Goal: Task Accomplishment & Management: Complete application form

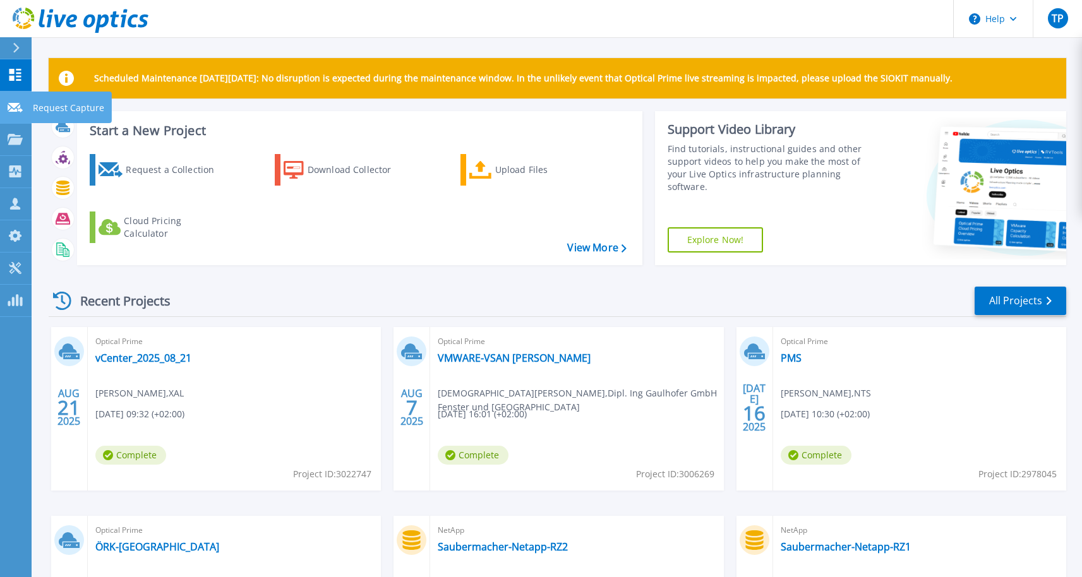
click at [51, 102] on p "Request Capture" at bounding box center [68, 108] width 71 height 33
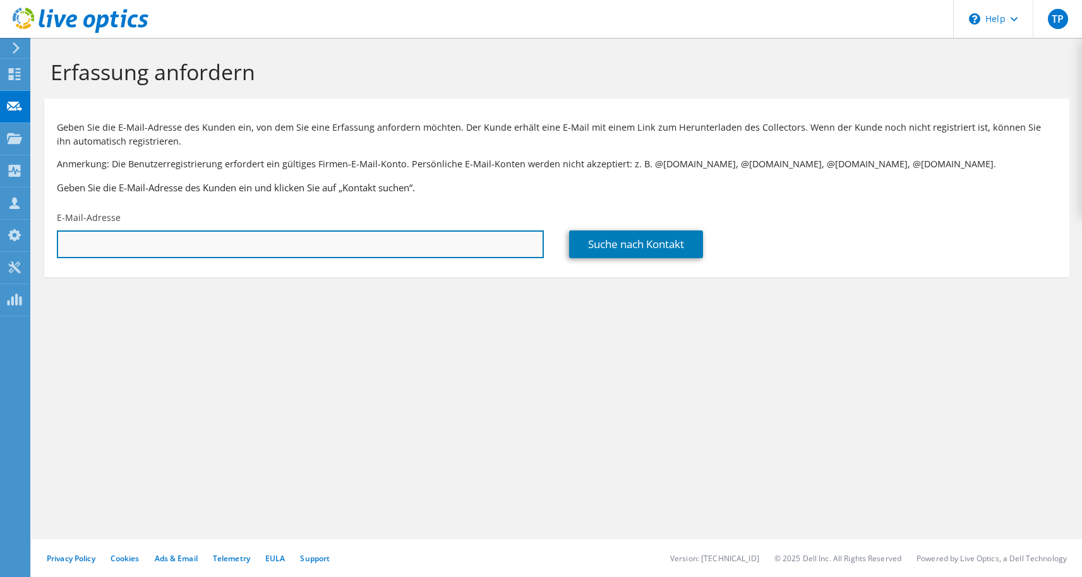
click at [396, 246] on input "text" at bounding box center [300, 244] width 487 height 28
click at [236, 254] on input "text" at bounding box center [300, 244] width 487 height 28
paste input "[PERSON_NAME][EMAIL_ADDRESS][DOMAIN_NAME]"
type input "[PERSON_NAME][EMAIL_ADDRESS][DOMAIN_NAME]"
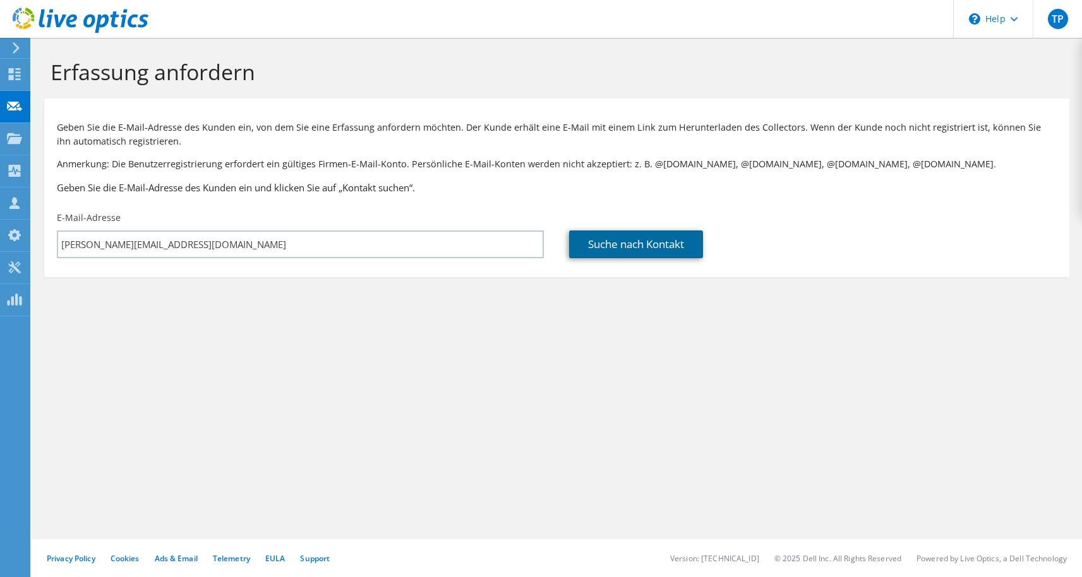
click at [614, 245] on link "Suche nach Kontakt" at bounding box center [636, 244] width 134 height 28
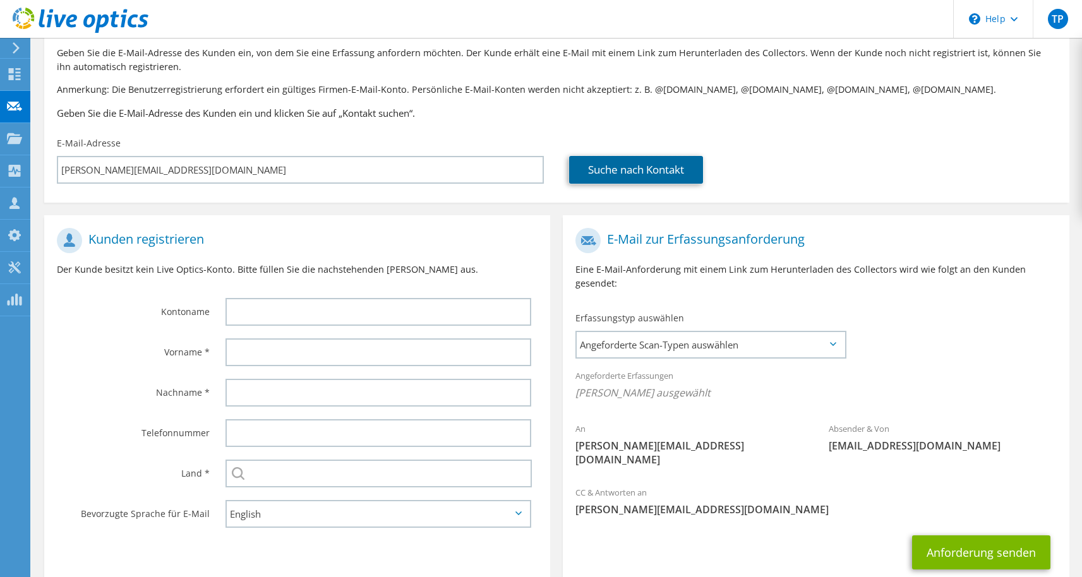
scroll to position [86, 0]
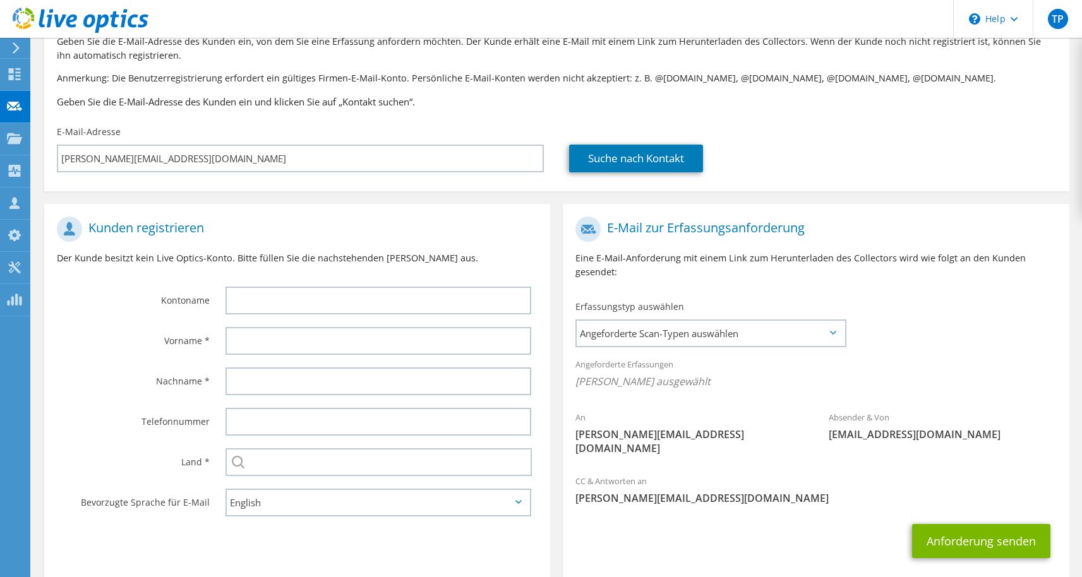
click at [294, 316] on div at bounding box center [381, 300] width 337 height 40
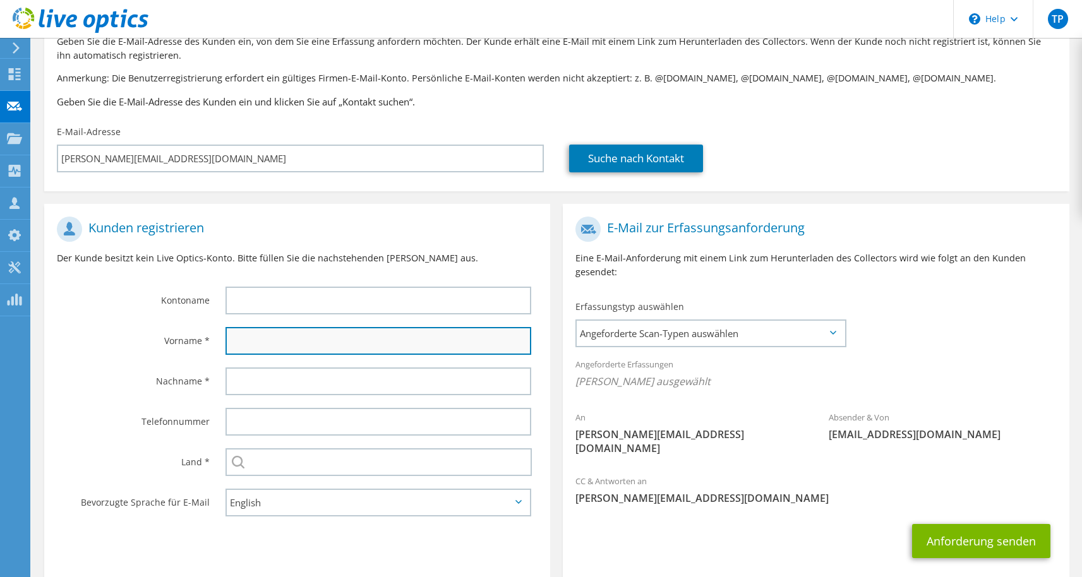
click at [278, 345] on input "text" at bounding box center [378, 341] width 306 height 28
type input "T"
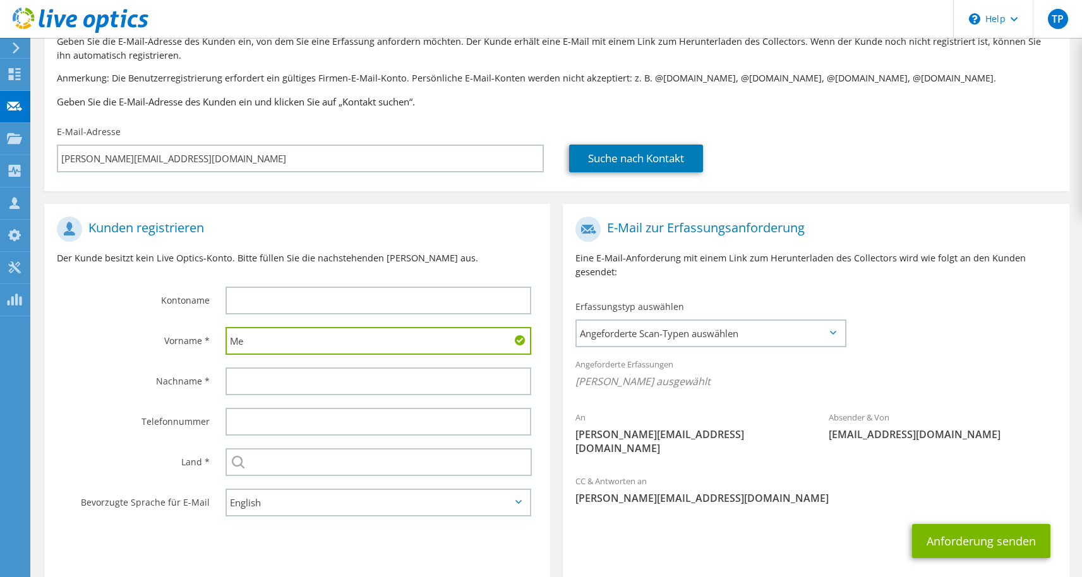
type input "M"
type input "Meier"
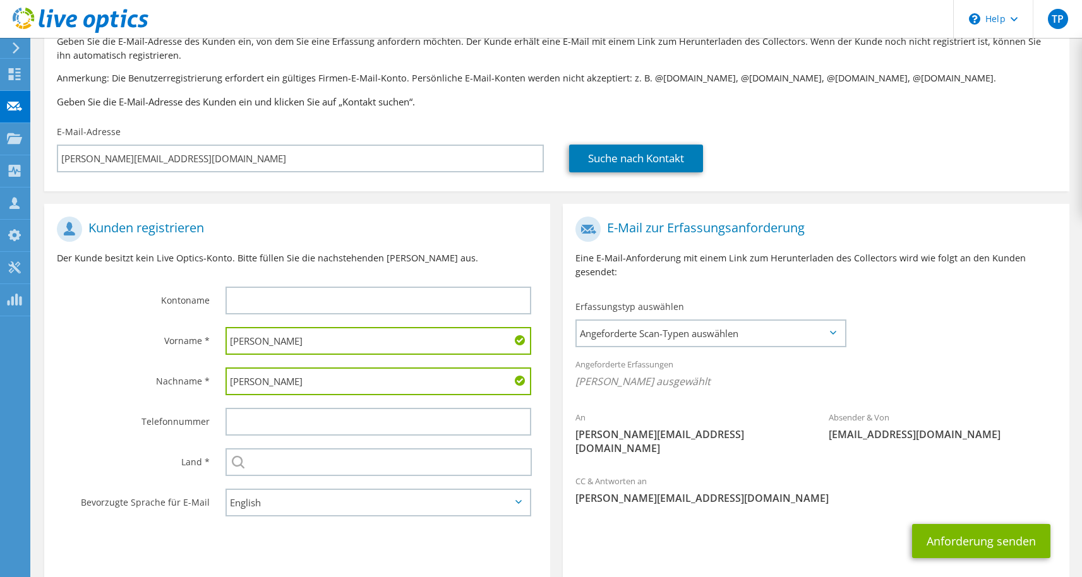
type input "Andreas"
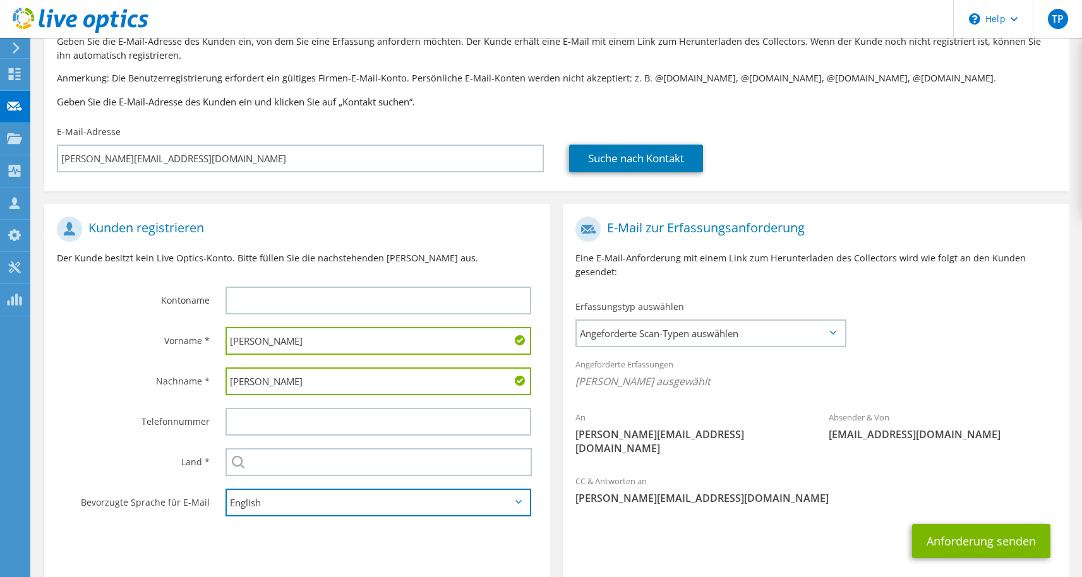
click at [389, 505] on select "English Deutsch Español Français Italiano Polski Português Русский 한국어 中文 日本語" at bounding box center [378, 503] width 306 height 28
click at [225, 491] on select "English Deutsch Español Français Italiano Polski Português Русский 한국어 中文 日本語" at bounding box center [378, 503] width 306 height 28
click at [285, 517] on select "English Deutsch Español Français Italiano Polski Português Русский 한국어 中文 日本語" at bounding box center [378, 503] width 306 height 28
select select "en-US"
click at [225, 491] on select "English Deutsch Español Français Italiano Polski Português Русский 한국어 中文 日本語" at bounding box center [378, 503] width 306 height 28
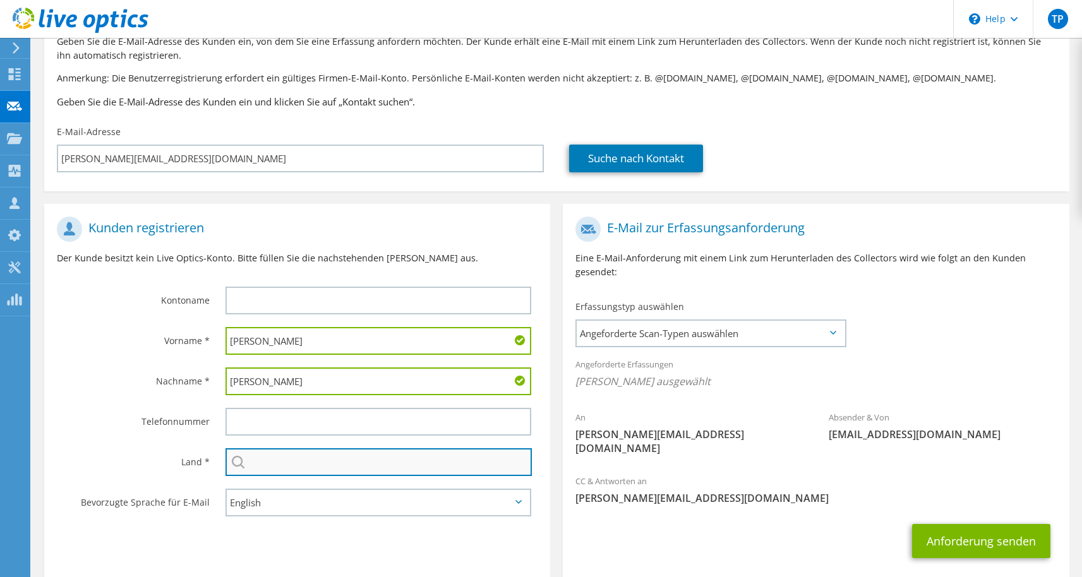
click at [347, 469] on input "text" at bounding box center [378, 462] width 306 height 28
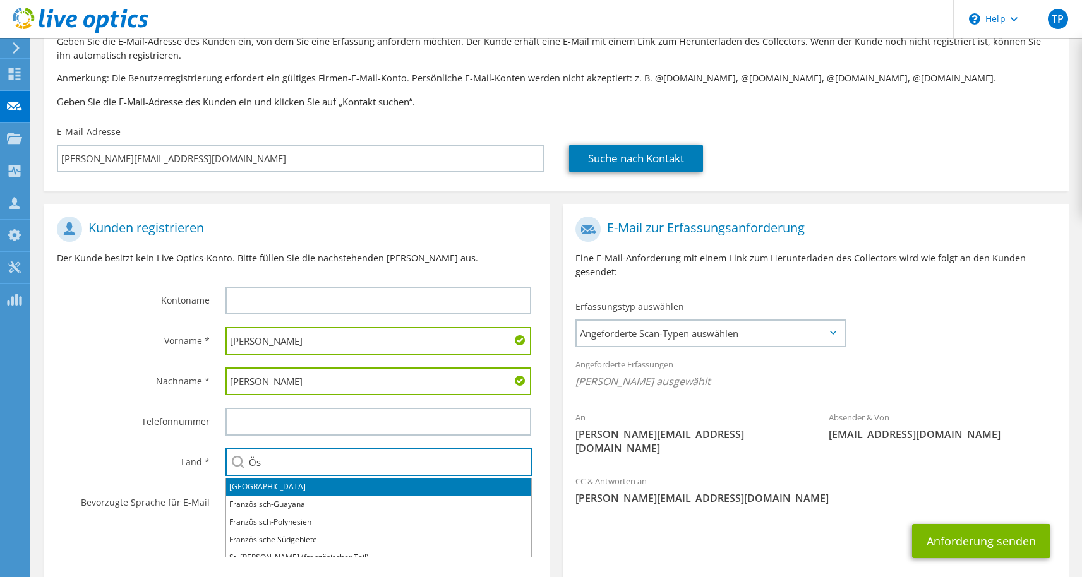
click at [310, 488] on li "Österreich" at bounding box center [378, 487] width 305 height 18
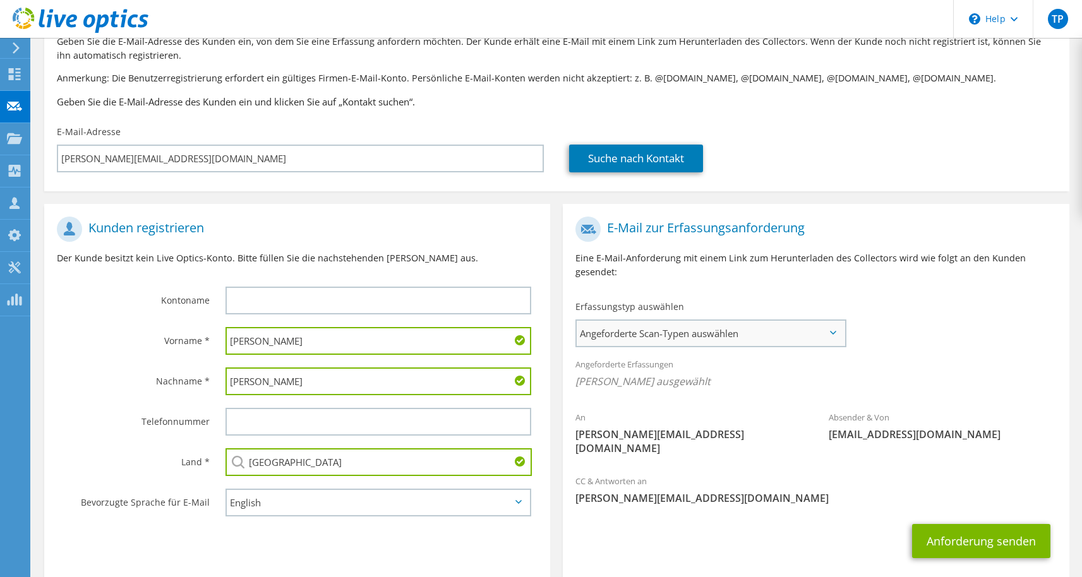
type input "Österreich"
click at [817, 320] on div "Angeforderte Scan-Typen auswählen Server Virtualization Optical Prime AWS Nutan…" at bounding box center [710, 334] width 270 height 28
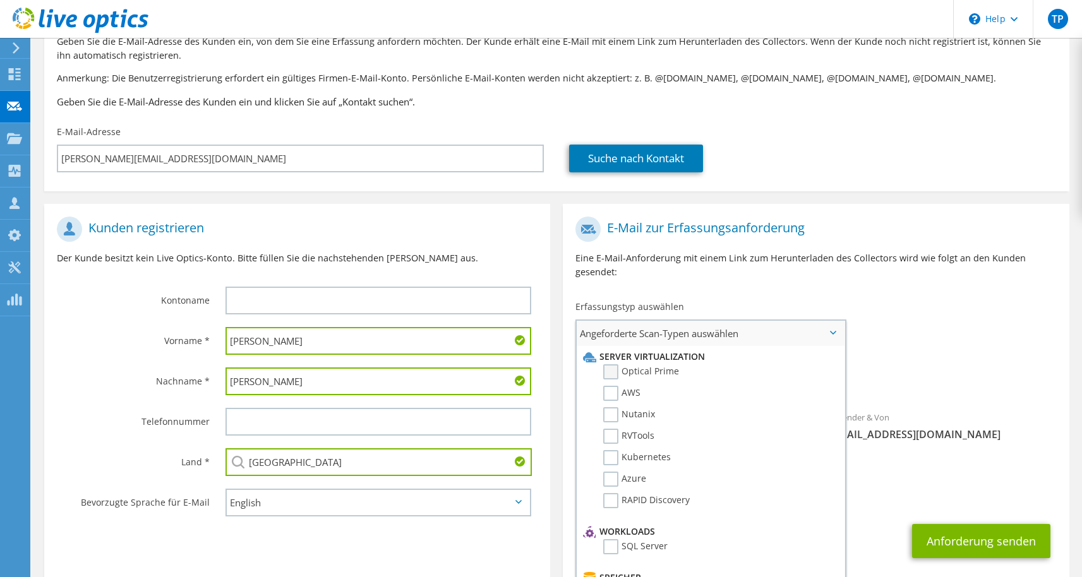
click at [650, 377] on label "Optical Prime" at bounding box center [641, 371] width 76 height 15
click at [0, 0] on input "Optical Prime" at bounding box center [0, 0] width 0 height 0
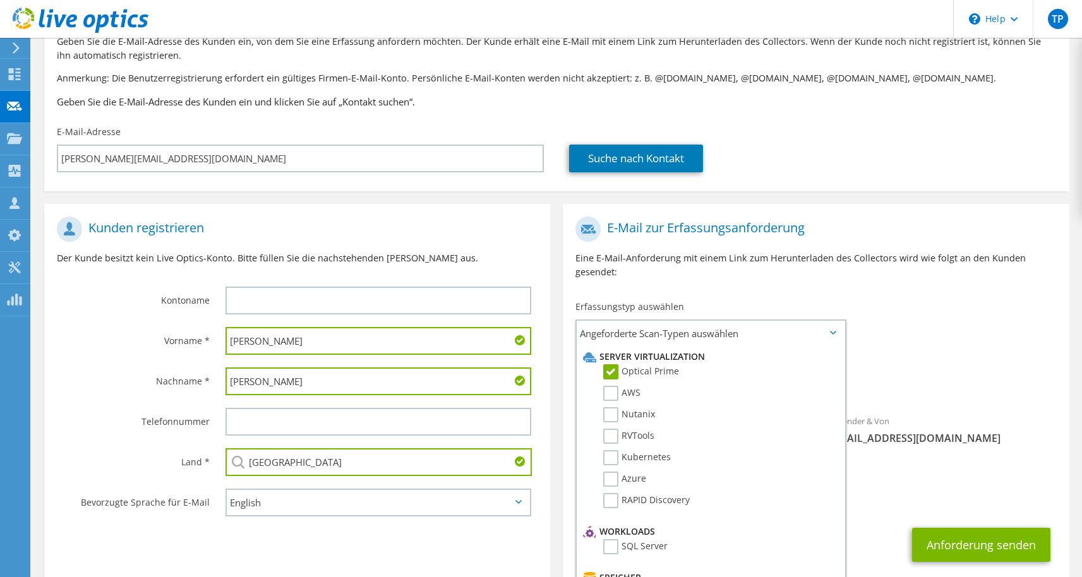
click at [849, 290] on div "E-Mail zur Erfassungsanforderung Eine E-Mail-Anforderung mit einem Link zum Her…" at bounding box center [816, 252] width 506 height 84
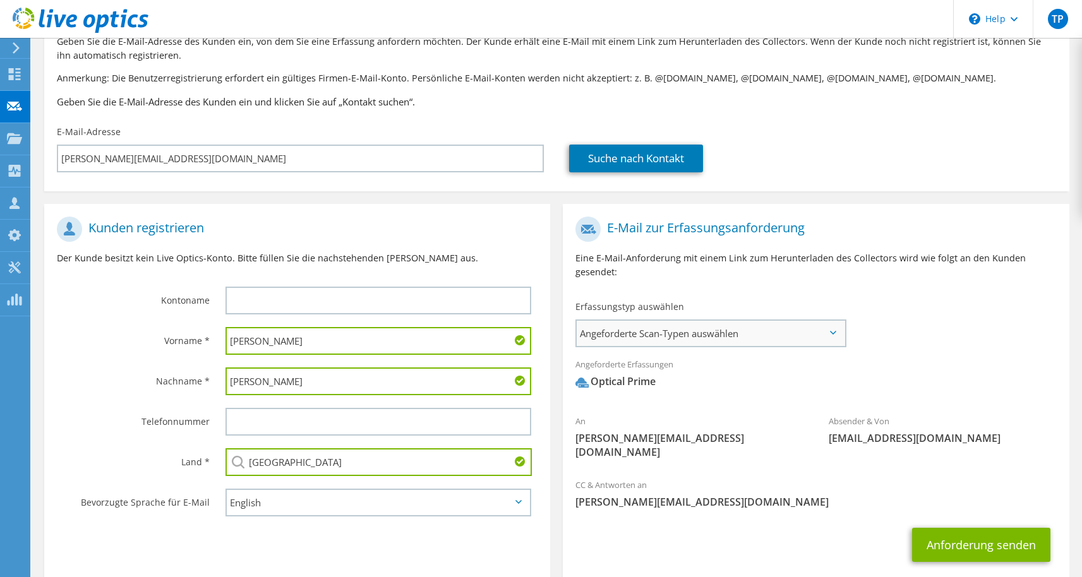
click at [667, 342] on span "Angeforderte Scan-Typen auswählen" at bounding box center [710, 333] width 267 height 25
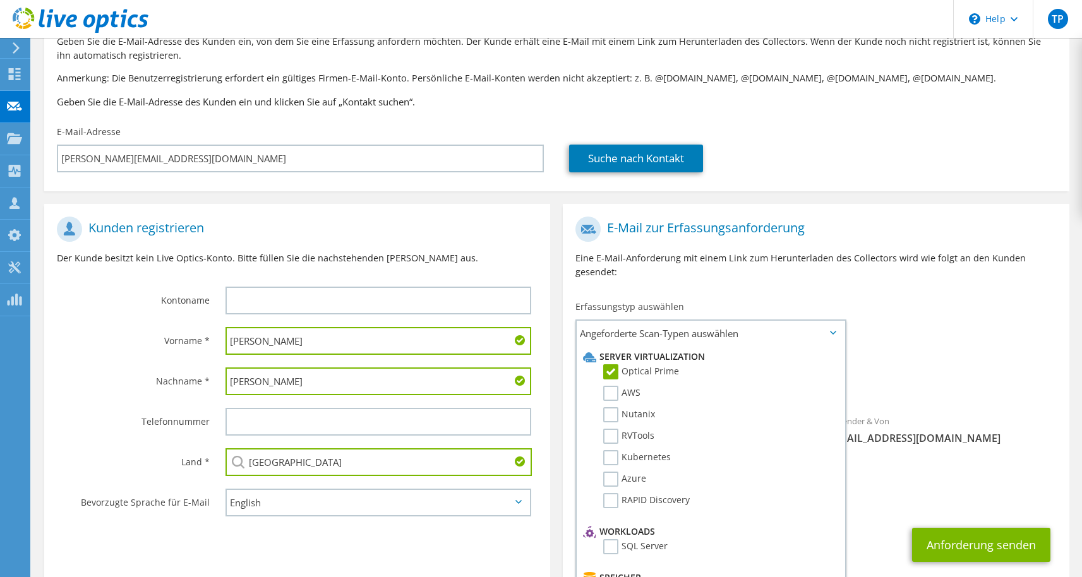
click at [709, 289] on div "E-Mail zur Erfassungsanforderung Eine E-Mail-Anforderung mit einem Link zum Her…" at bounding box center [816, 252] width 506 height 84
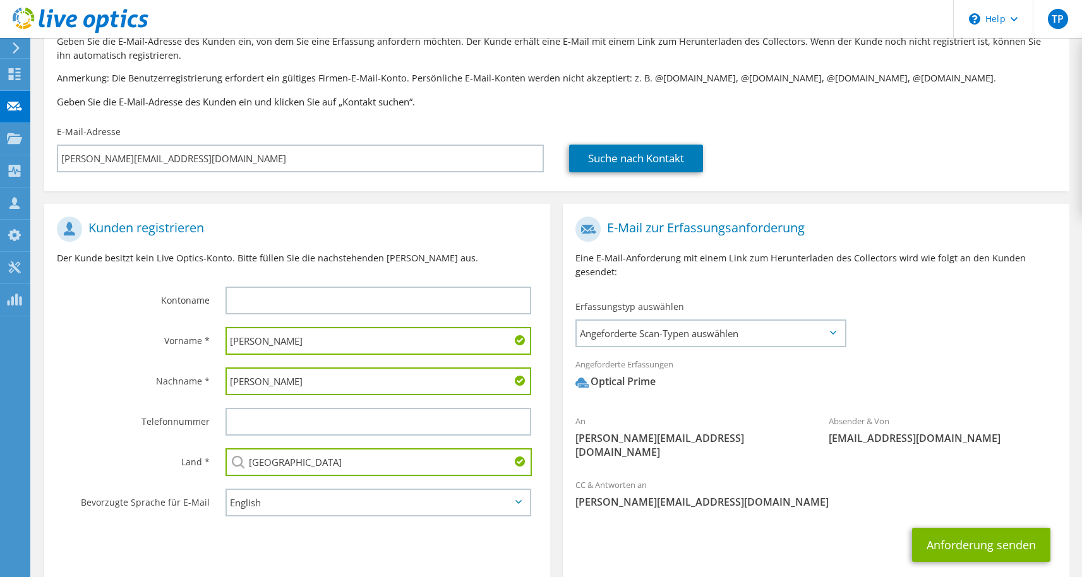
scroll to position [146, 0]
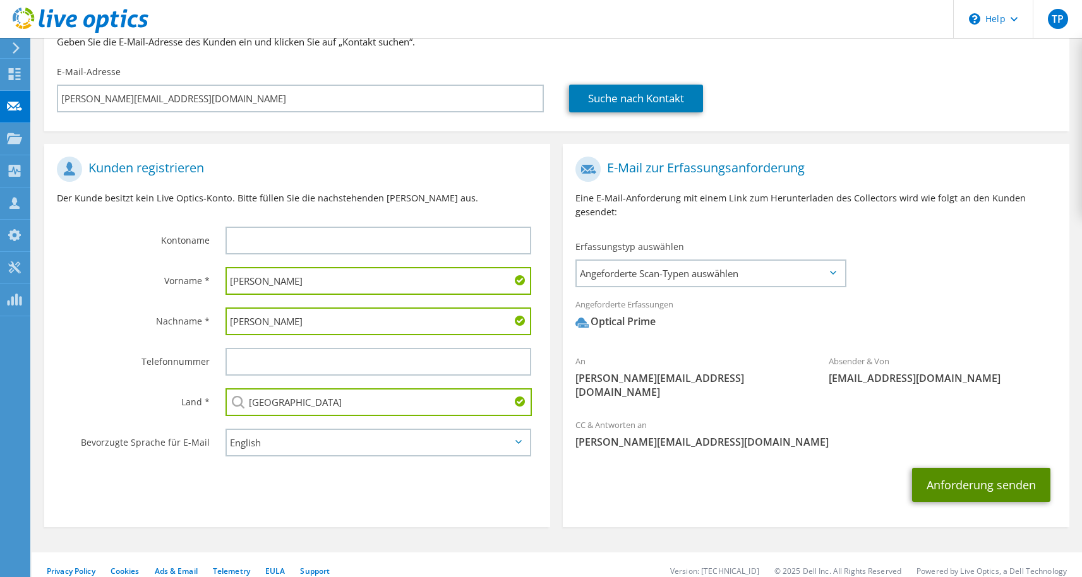
click at [955, 476] on button "Anforderung senden" at bounding box center [981, 485] width 138 height 34
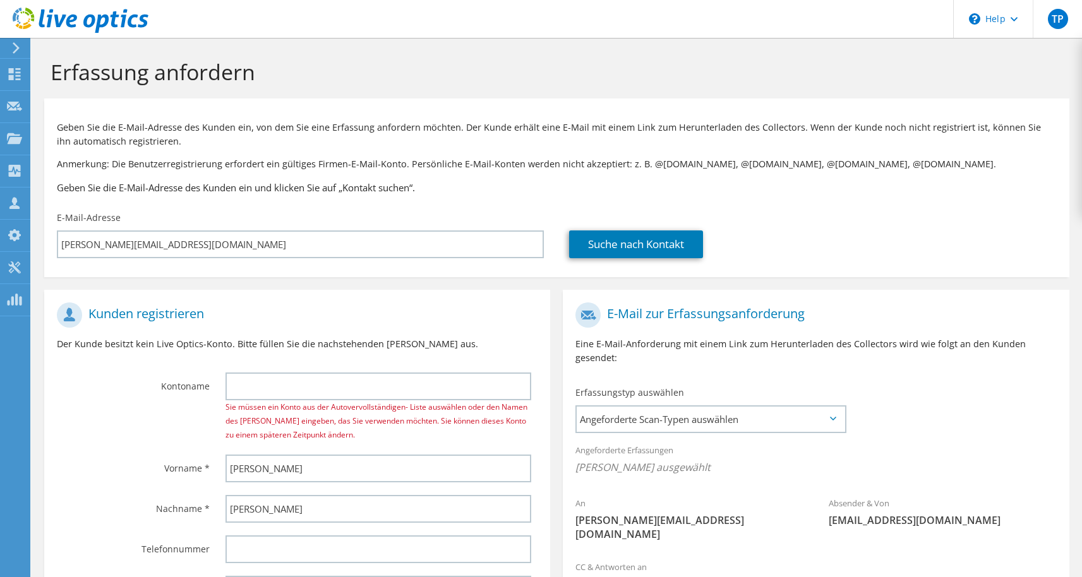
select select "11"
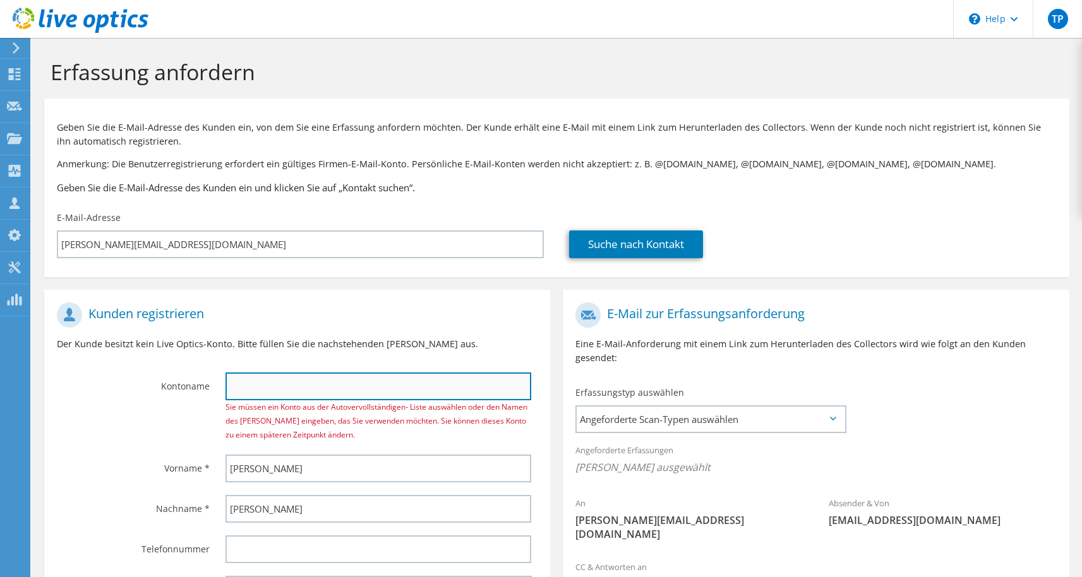
click at [349, 391] on input "text" at bounding box center [378, 387] width 306 height 28
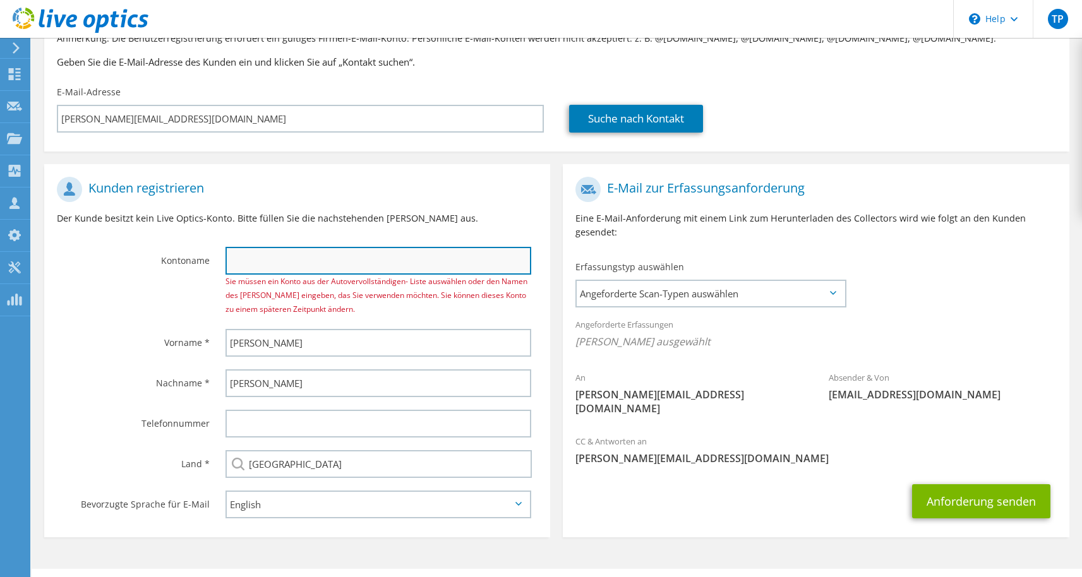
scroll to position [135, 0]
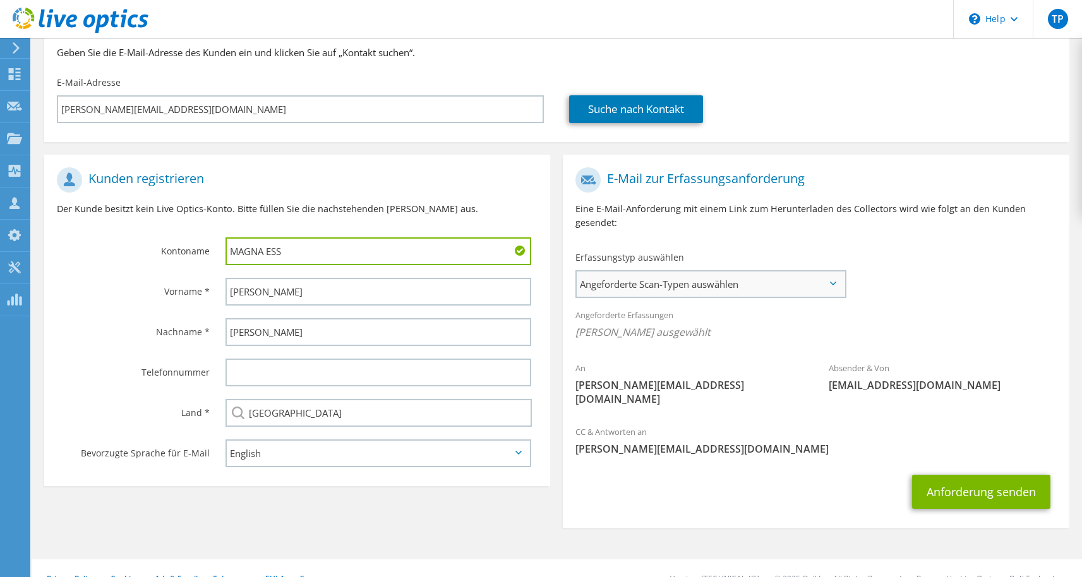
type input "MAGNA ESS"
click at [613, 282] on span "Angeforderte Scan-Typen auswählen" at bounding box center [710, 284] width 267 height 25
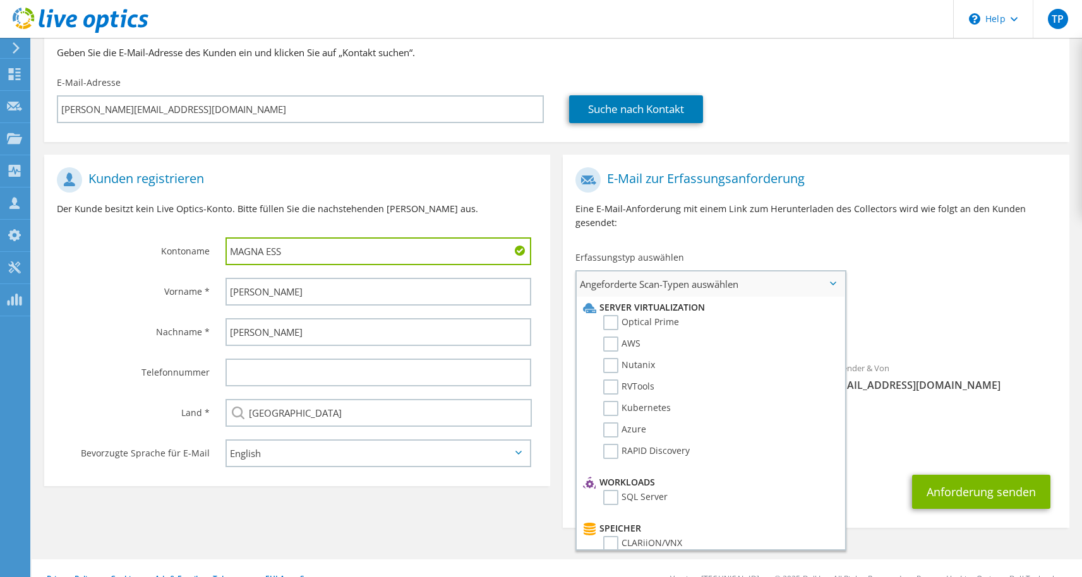
click at [618, 314] on li "Server Virtualization" at bounding box center [709, 307] width 258 height 15
click at [617, 322] on label "Optical Prime" at bounding box center [641, 322] width 76 height 15
click at [0, 0] on input "Optical Prime" at bounding box center [0, 0] width 0 height 0
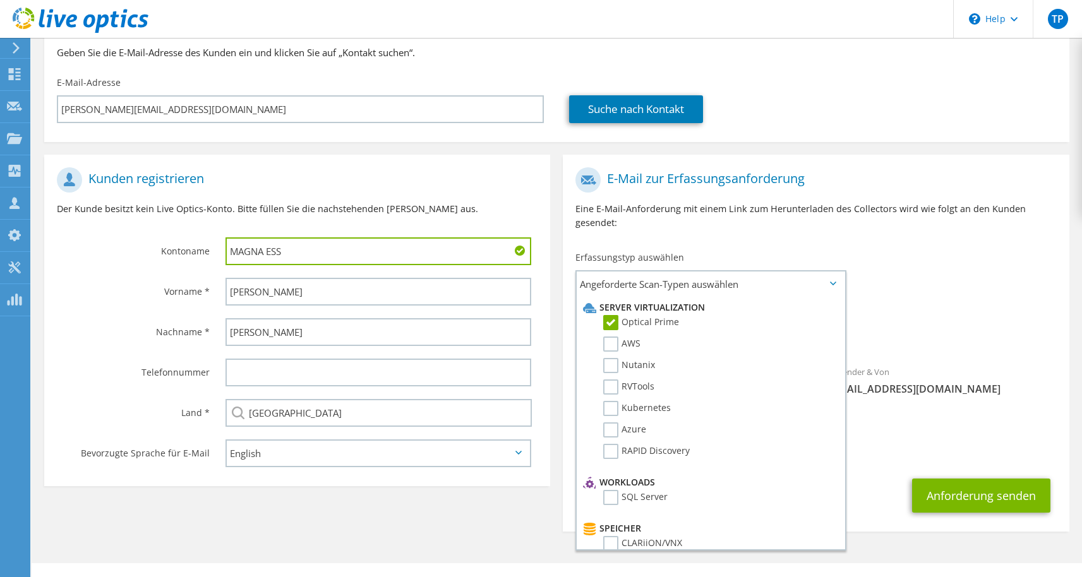
click at [929, 303] on div "Angeforderte Erfassungen Keine Scans ausgewählt Optical Prime" at bounding box center [816, 327] width 506 height 51
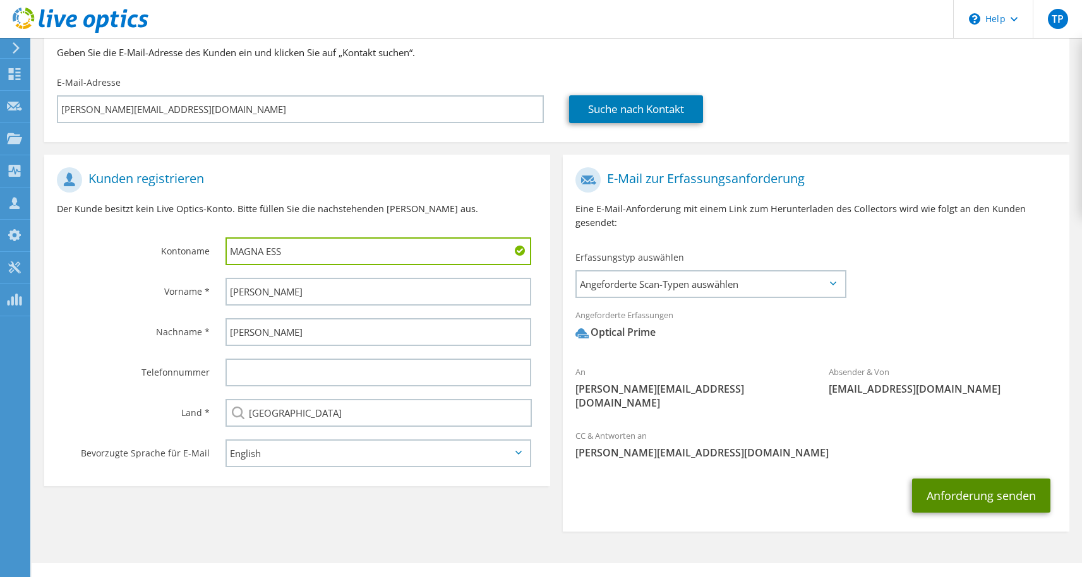
click at [947, 479] on button "Anforderung senden" at bounding box center [981, 496] width 138 height 34
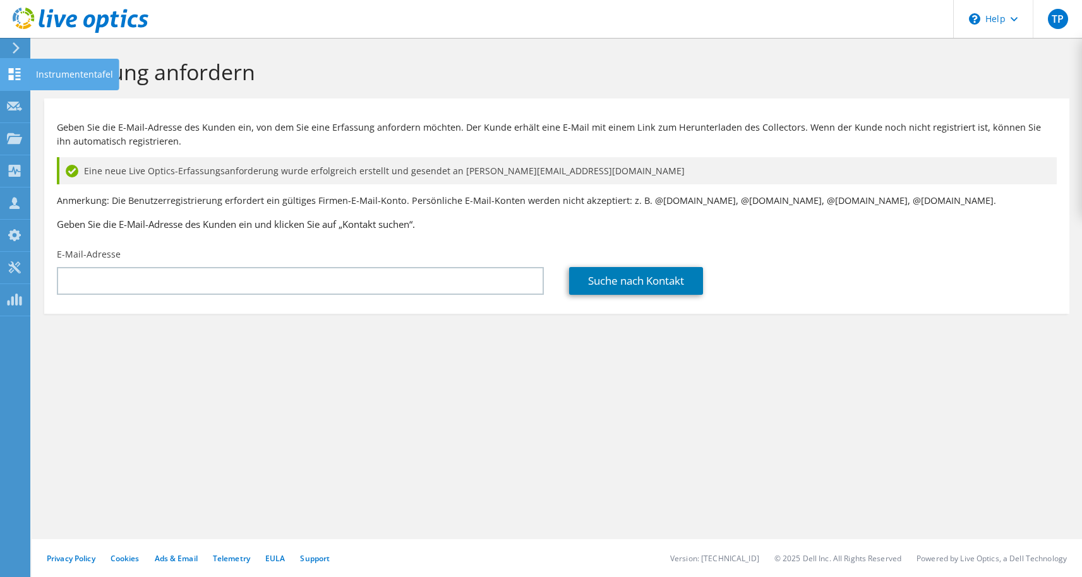
click at [56, 75] on div "Instrumententafel" at bounding box center [75, 75] width 90 height 32
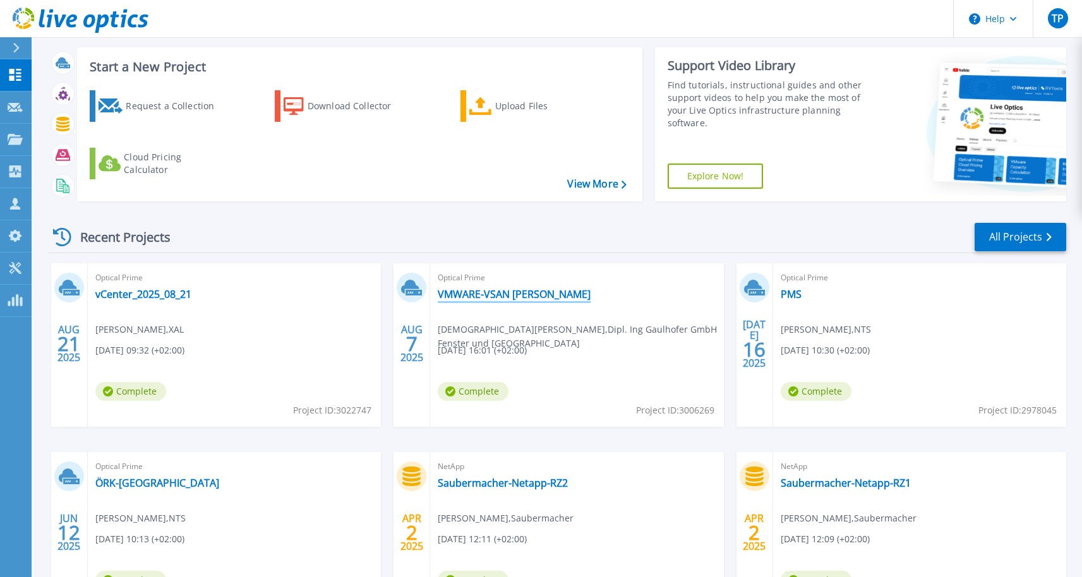
scroll to position [63, 0]
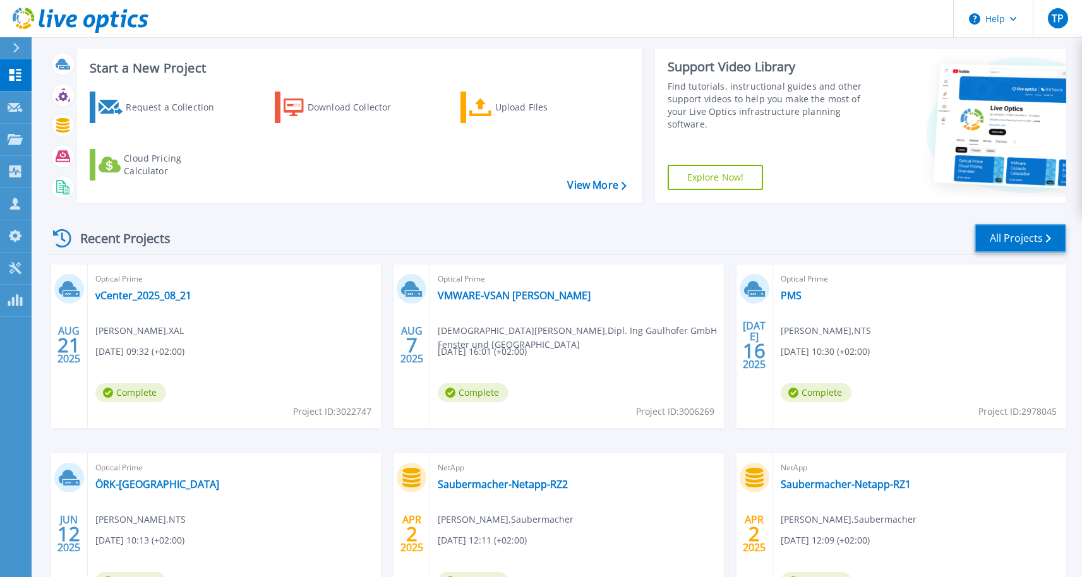
click at [1005, 236] on link "All Projects" at bounding box center [1020, 238] width 92 height 28
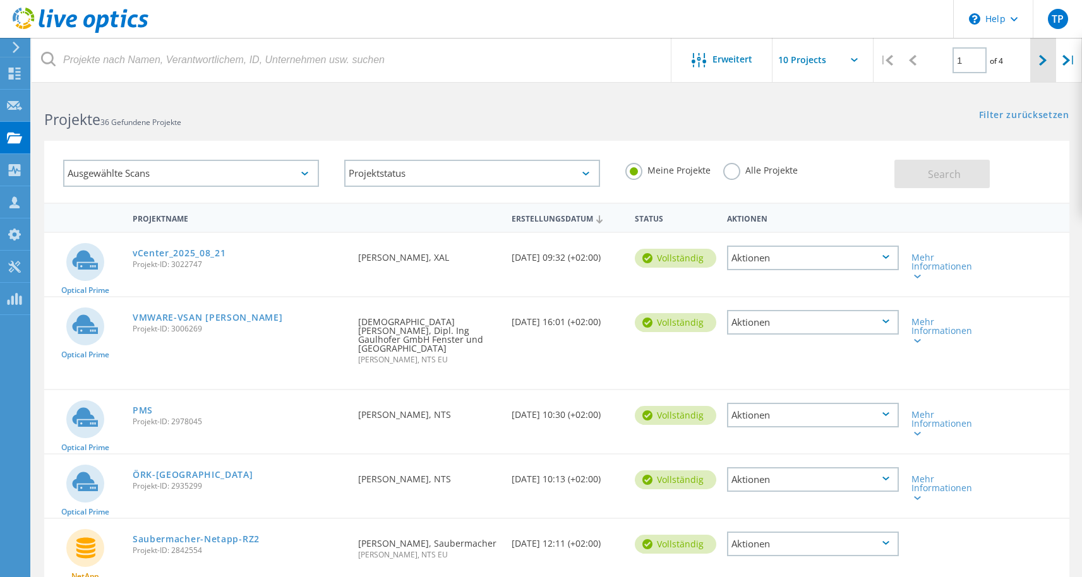
click at [1039, 62] on icon at bounding box center [1043, 60] width 8 height 11
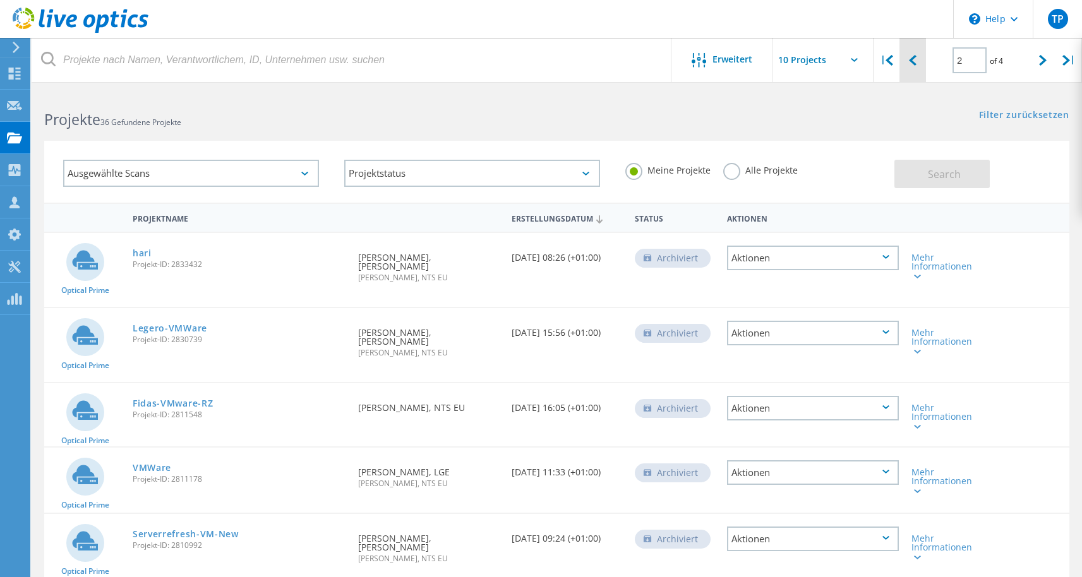
click at [920, 55] on div at bounding box center [912, 60] width 26 height 45
type input "1"
